Goal: Information Seeking & Learning: Find specific fact

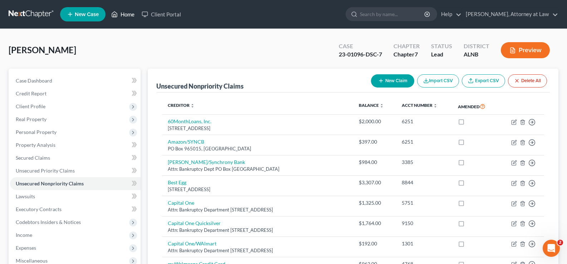
drag, startPoint x: 130, startPoint y: 13, endPoint x: 331, endPoint y: 44, distance: 202.8
click at [131, 13] on link "Home" at bounding box center [123, 14] width 30 height 13
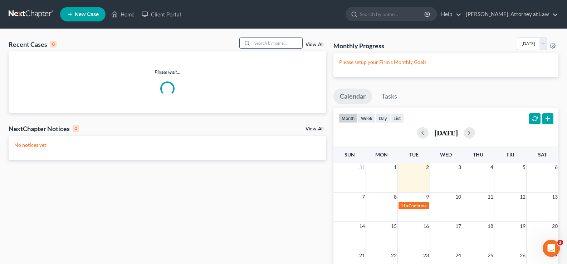
click at [280, 43] on input "search" at bounding box center [277, 43] width 50 height 10
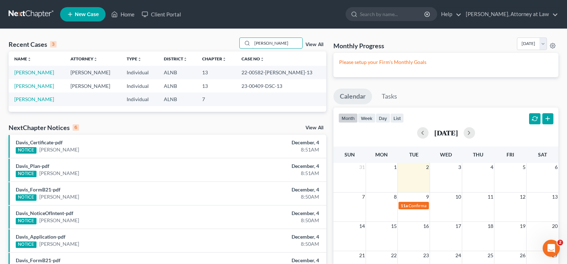
drag, startPoint x: 275, startPoint y: 42, endPoint x: 218, endPoint y: 30, distance: 58.6
click at [224, 34] on div "Recent Cases 3 [PERSON_NAME] View All Name unfold_more expand_more expand_less …" at bounding box center [283, 194] width 567 height 331
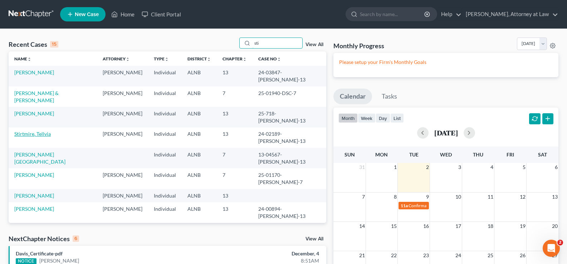
type input "sti"
click at [40, 131] on link "Stirtmire, Tellvia" at bounding box center [32, 134] width 37 height 6
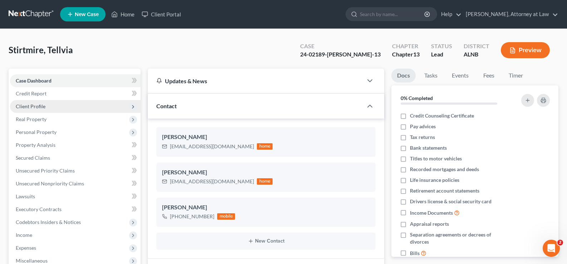
click at [31, 107] on span "Client Profile" at bounding box center [31, 106] width 30 height 6
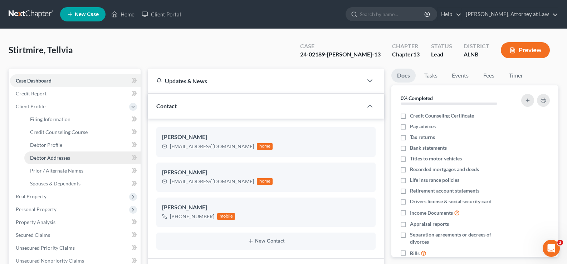
click at [52, 153] on link "Debtor Addresses" at bounding box center [82, 158] width 116 height 13
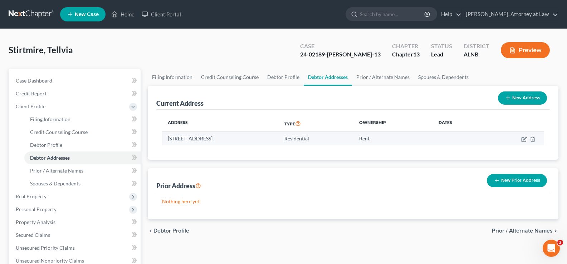
drag, startPoint x: 257, startPoint y: 138, endPoint x: 168, endPoint y: 141, distance: 88.4
click at [168, 141] on td "[STREET_ADDRESS]" at bounding box center [220, 139] width 117 height 14
drag, startPoint x: 273, startPoint y: 142, endPoint x: 268, endPoint y: 142, distance: 5.4
click at [273, 142] on td "[STREET_ADDRESS]" at bounding box center [220, 139] width 117 height 14
drag, startPoint x: 189, startPoint y: 151, endPoint x: 190, endPoint y: 146, distance: 4.7
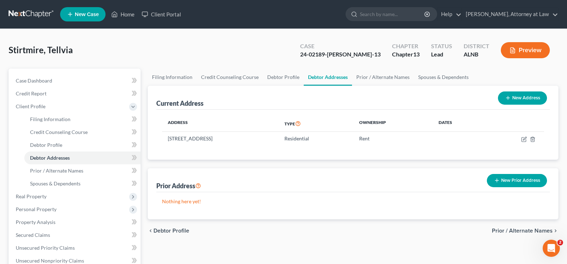
click at [190, 151] on div "Address Type Ownership Dates [STREET_ADDRESS] Residential Rent" at bounding box center [353, 135] width 394 height 50
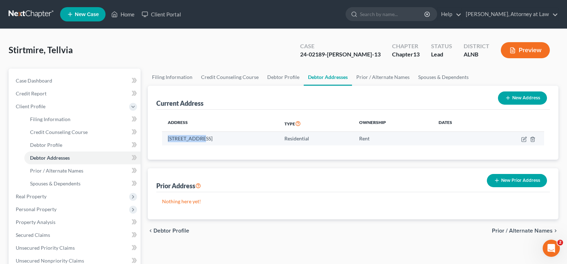
drag, startPoint x: 201, startPoint y: 138, endPoint x: 168, endPoint y: 139, distance: 33.3
click at [168, 139] on td "[STREET_ADDRESS]" at bounding box center [220, 139] width 117 height 14
copy td "[STREET_ADDRESS]"
click at [128, 9] on link "Home" at bounding box center [123, 14] width 30 height 13
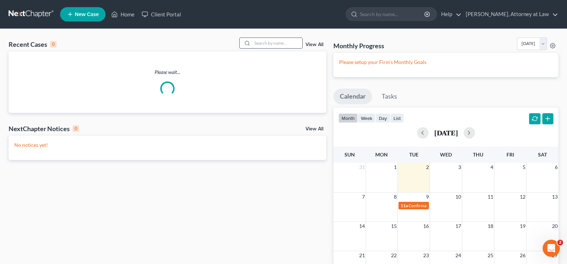
click at [271, 42] on input "search" at bounding box center [277, 43] width 50 height 10
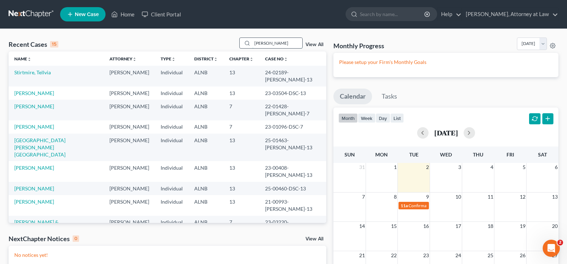
type input "[PERSON_NAME]"
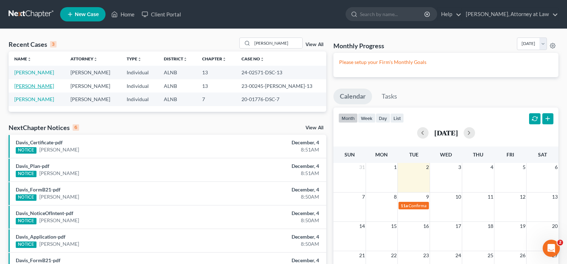
click at [40, 87] on link "[PERSON_NAME]" at bounding box center [34, 86] width 40 height 6
